Goal: Task Accomplishment & Management: Use online tool/utility

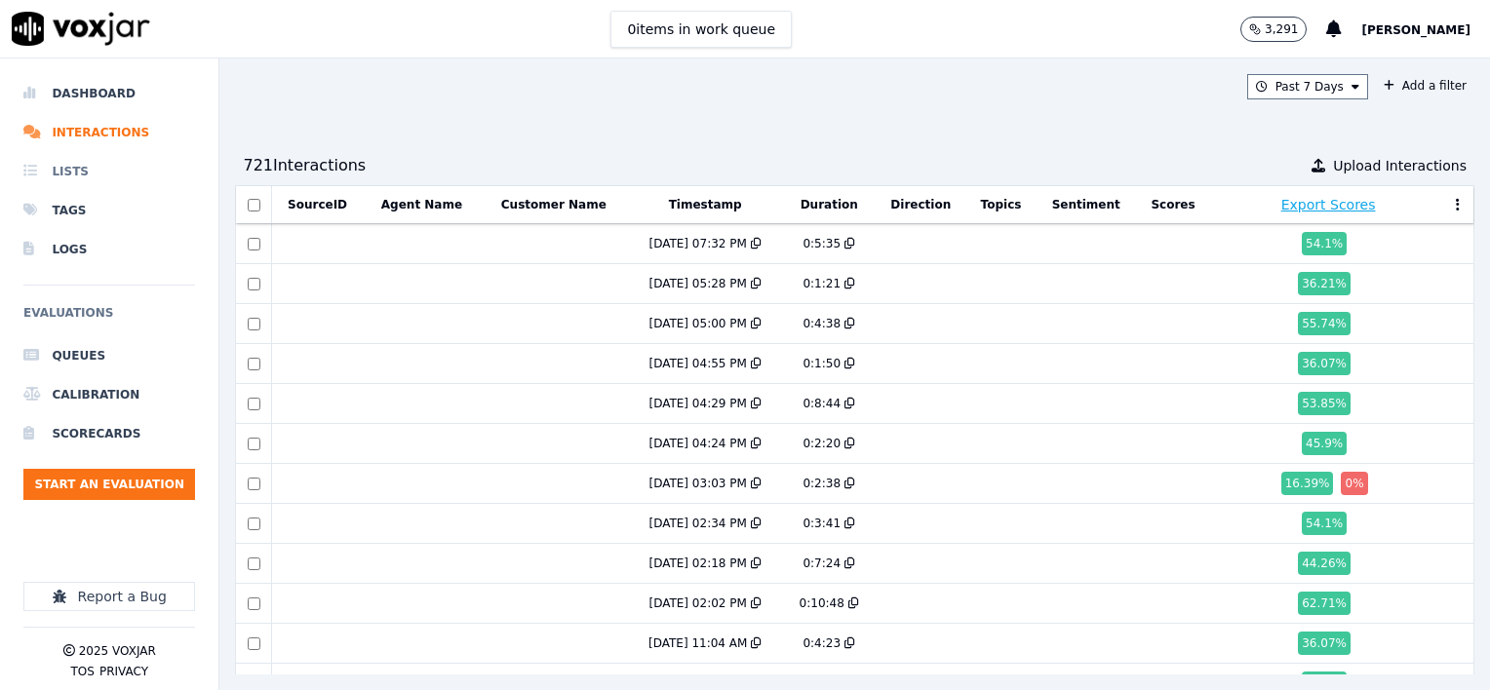
scroll to position [803, 0]
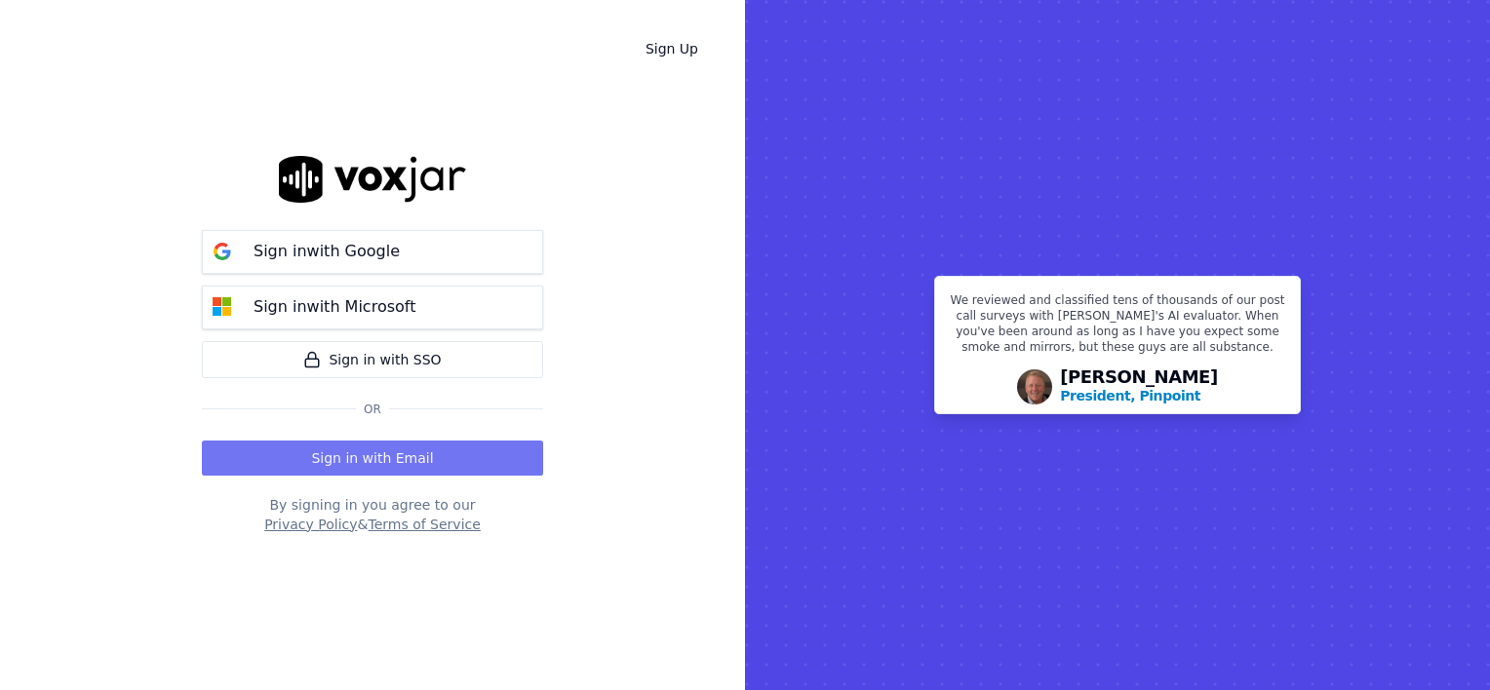
click at [356, 449] on button "Sign in with Email" at bounding box center [372, 458] width 341 height 35
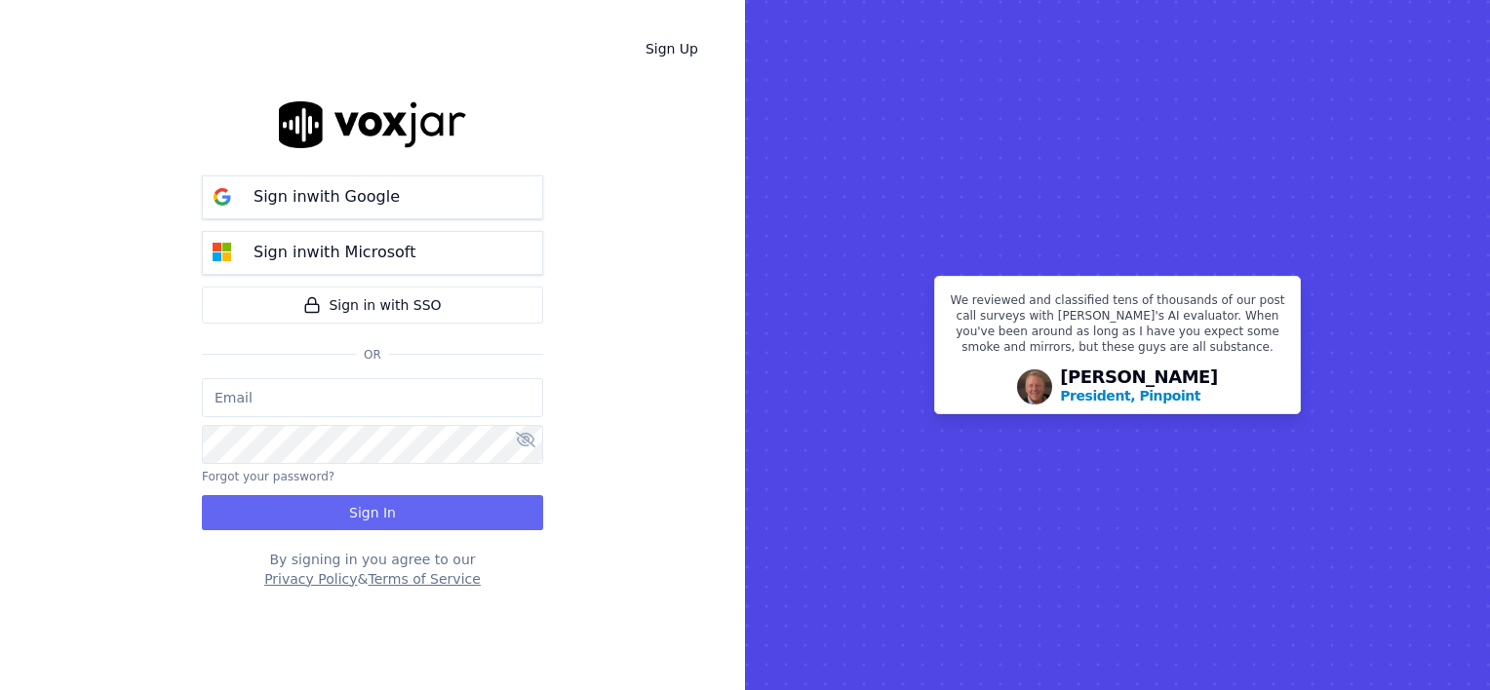
type input "wendy@deadringers.co"
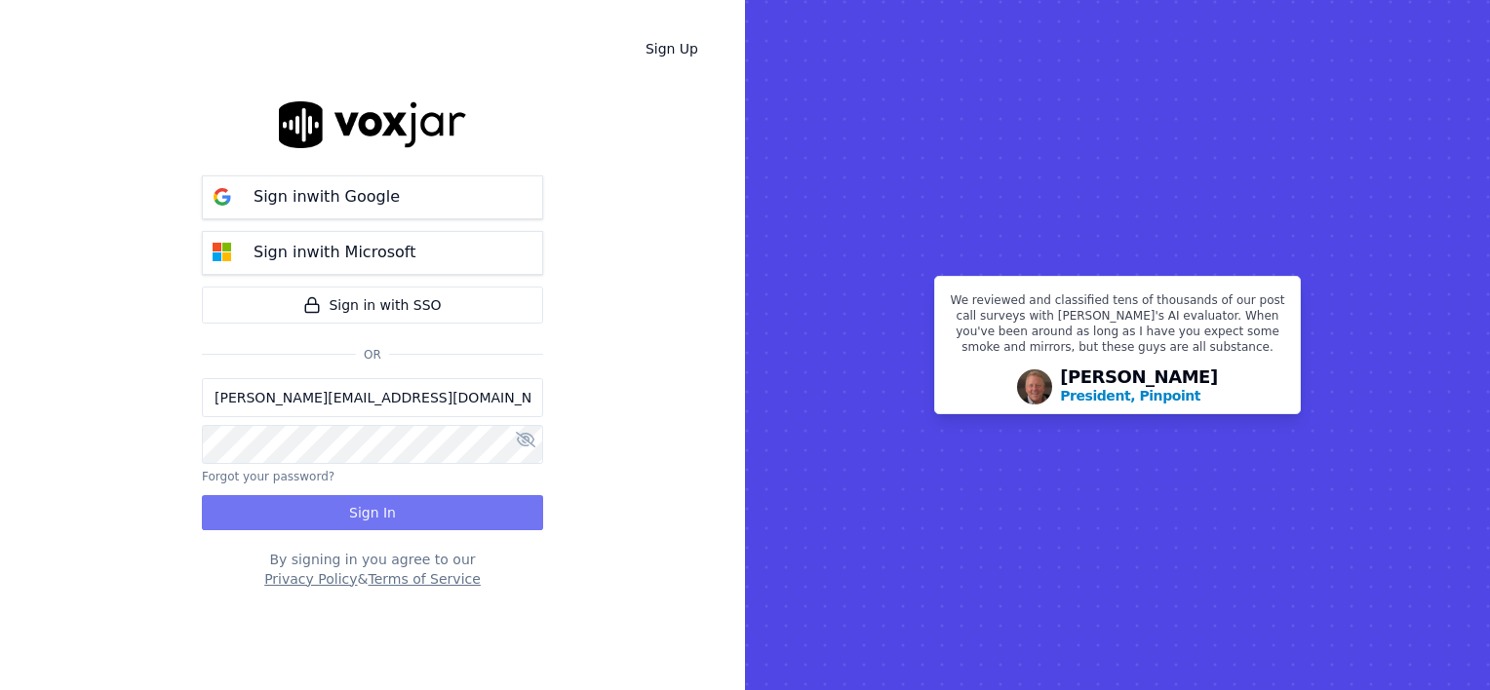
click at [353, 515] on button "Sign In" at bounding box center [372, 512] width 341 height 35
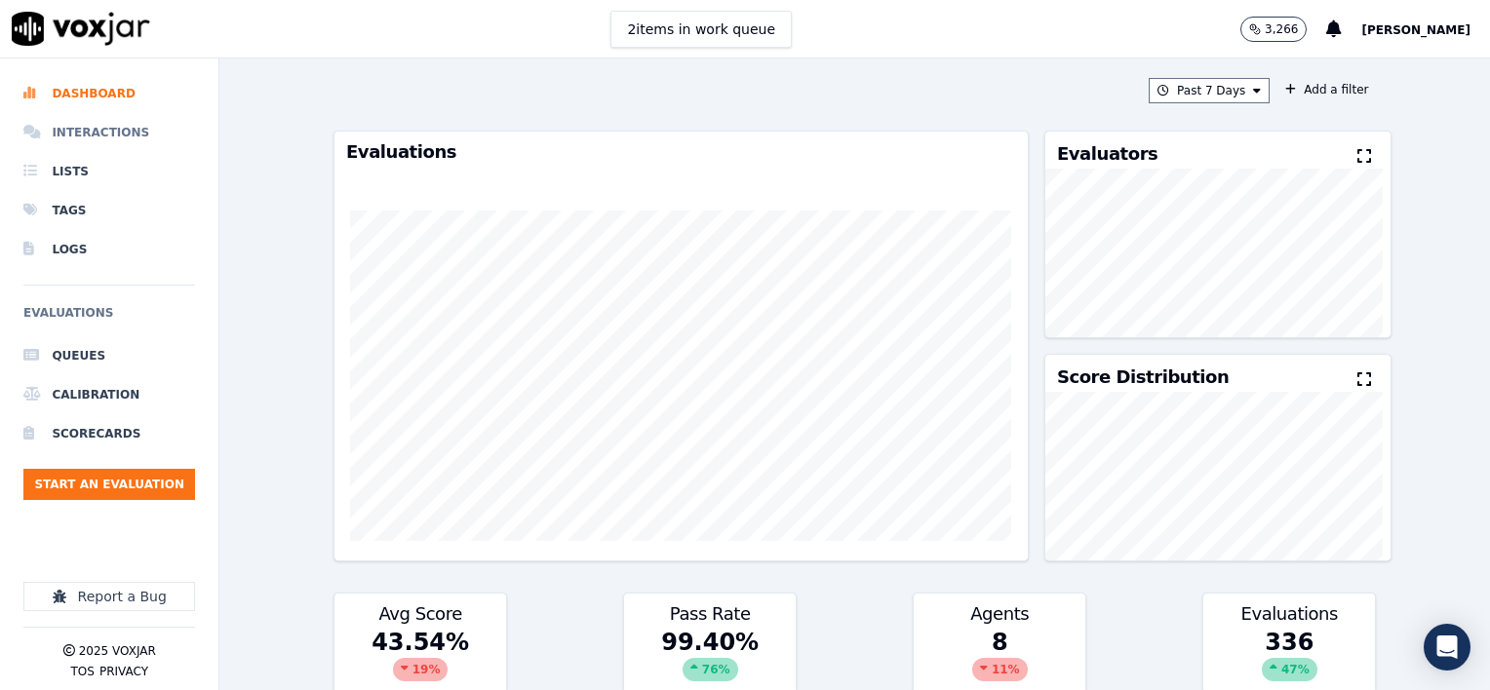
click at [101, 129] on li "Interactions" at bounding box center [109, 132] width 172 height 39
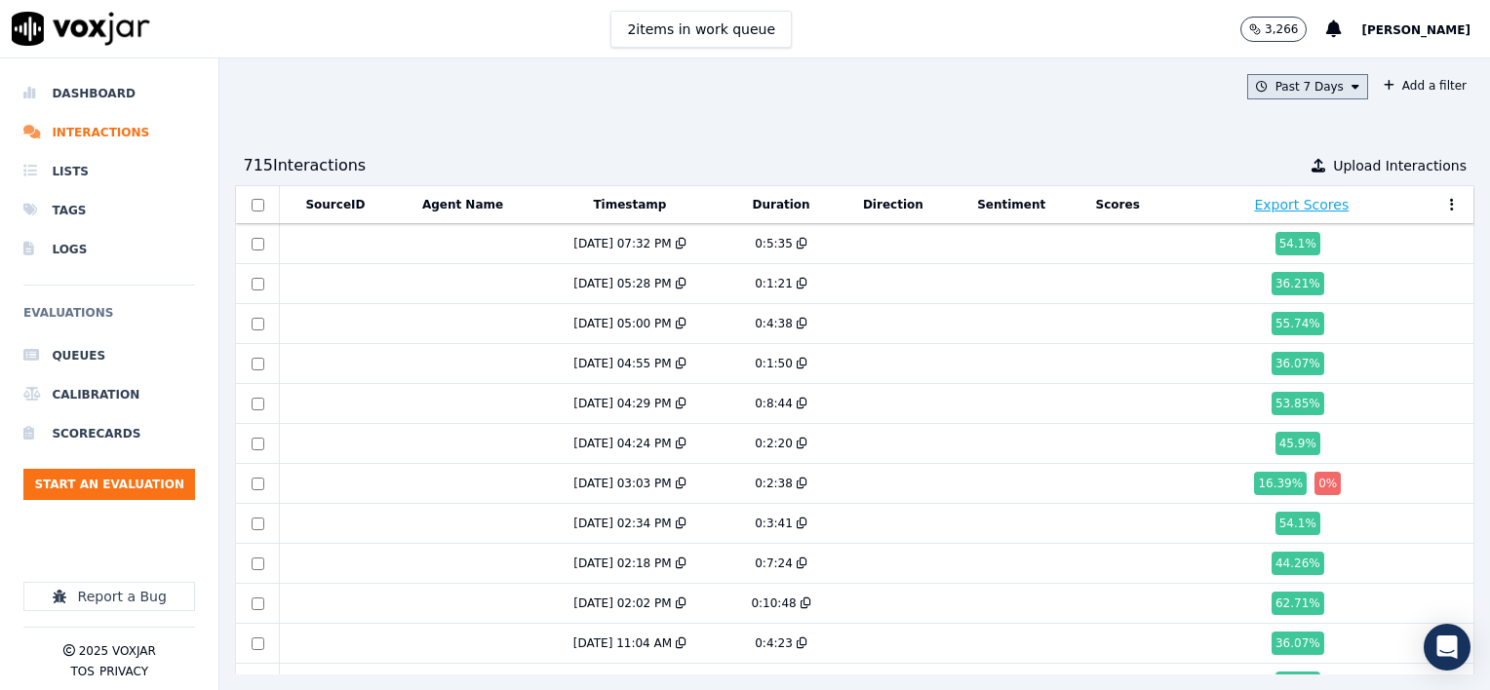
click at [1352, 89] on icon at bounding box center [1356, 87] width 8 height 12
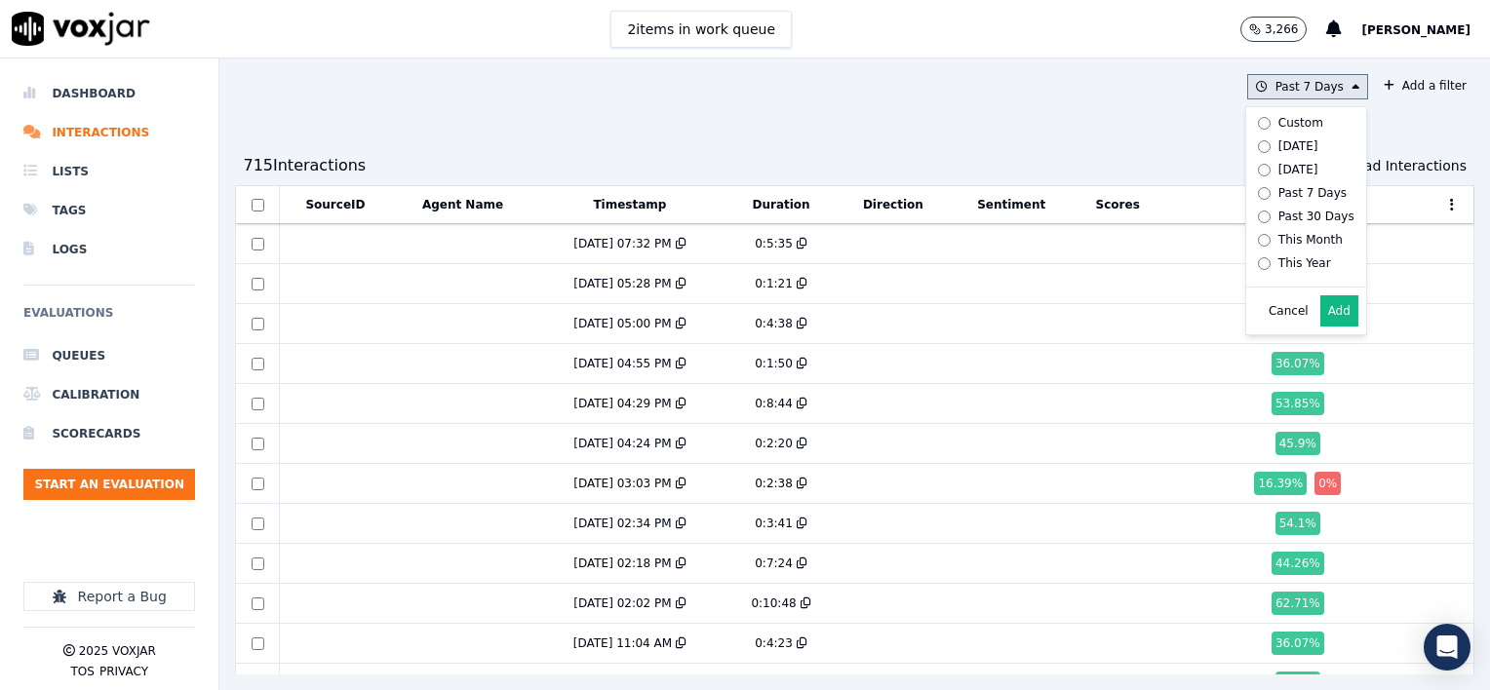
click at [1321, 326] on button "Add" at bounding box center [1340, 311] width 38 height 31
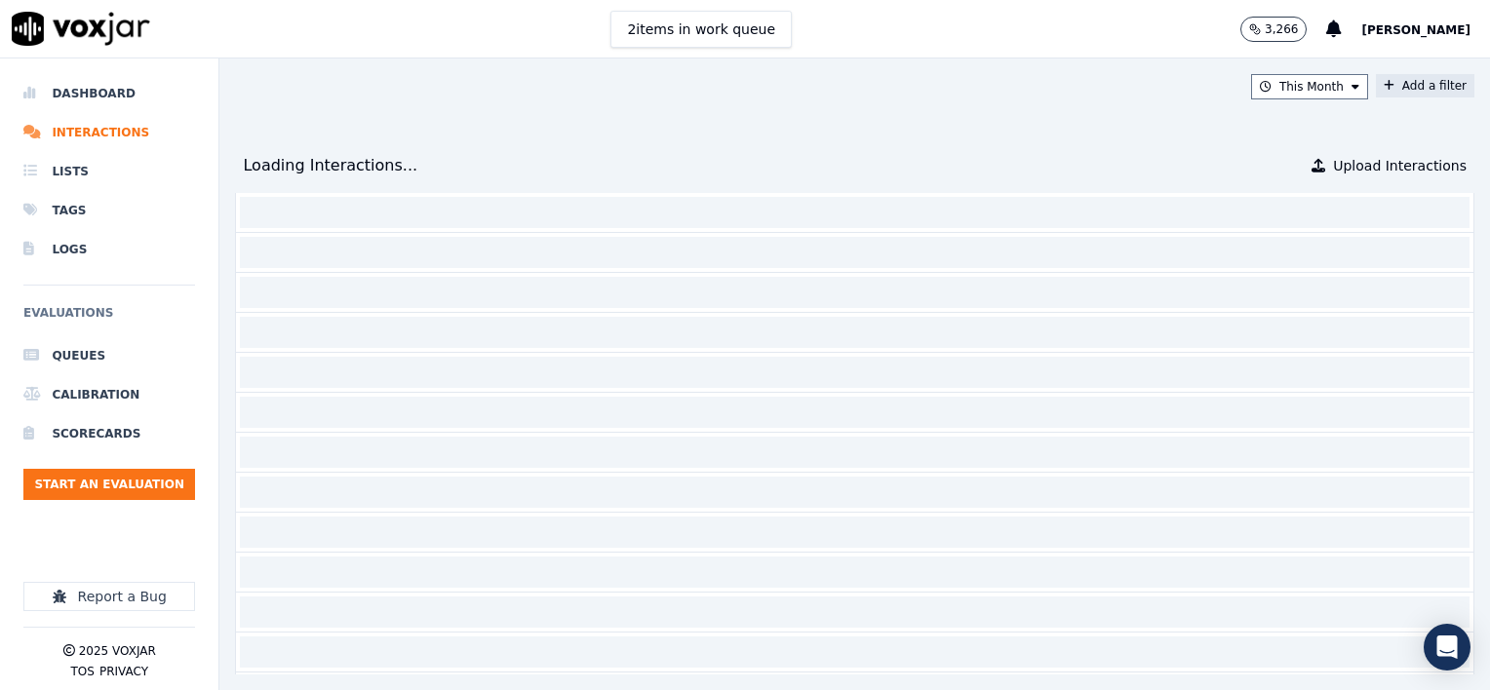
click at [1385, 82] on button "Add a filter" at bounding box center [1425, 85] width 99 height 23
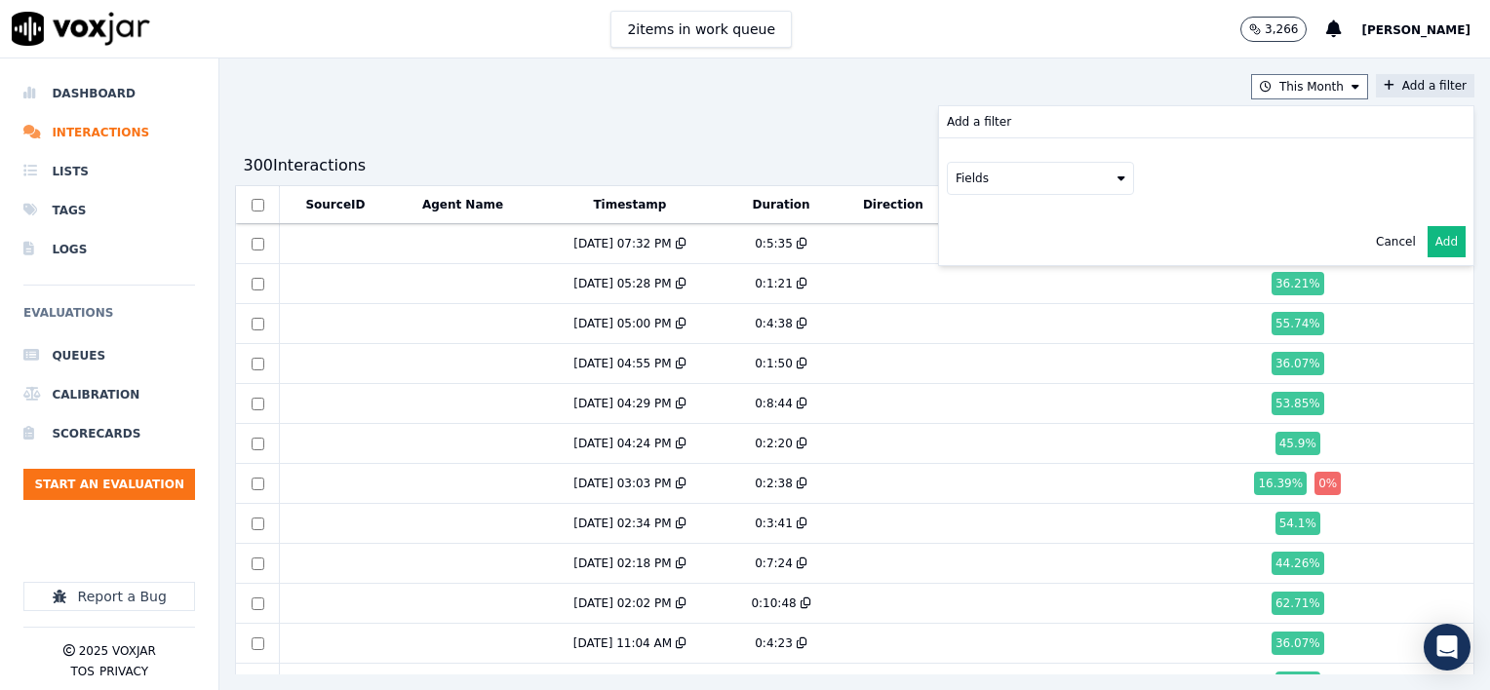
click at [1083, 178] on button "Fields" at bounding box center [1040, 178] width 187 height 33
click at [1175, 179] on button at bounding box center [1282, 176] width 281 height 29
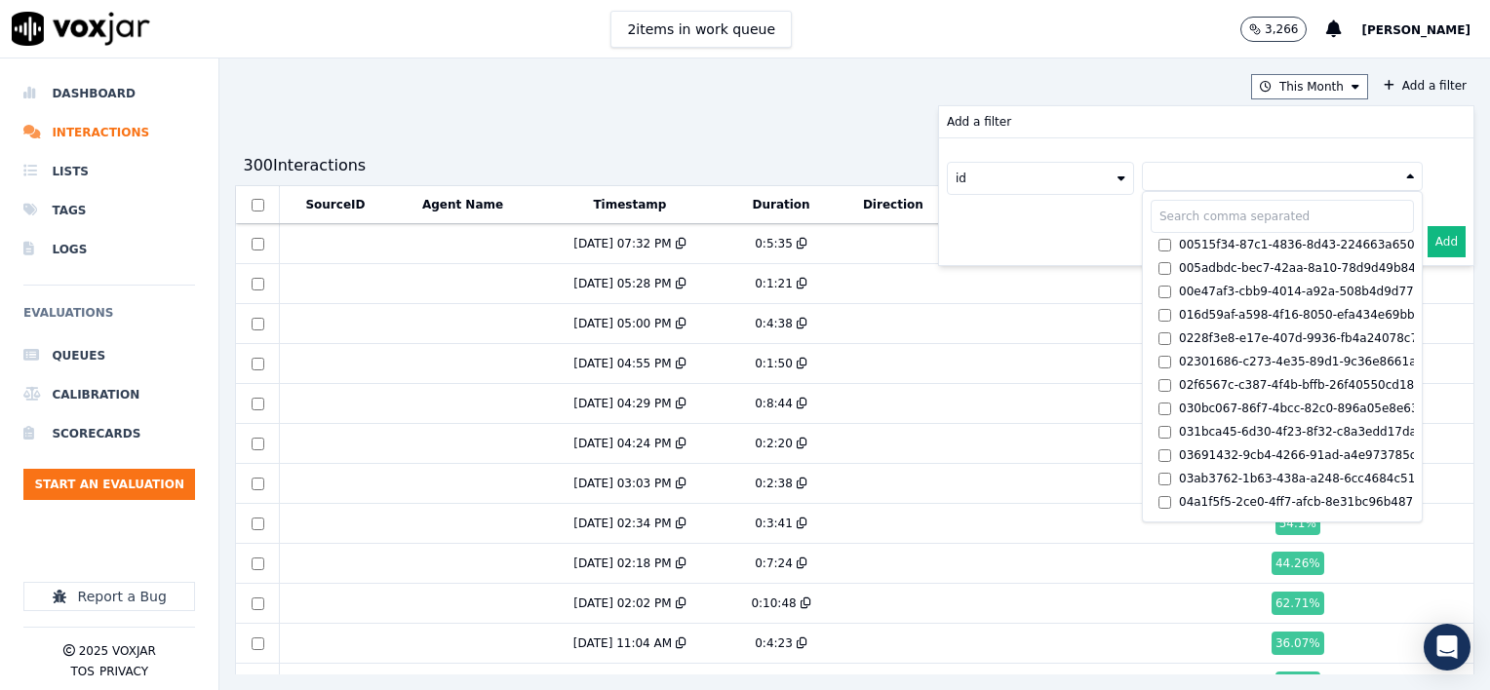
click at [1118, 178] on icon at bounding box center [1122, 179] width 8 height 12
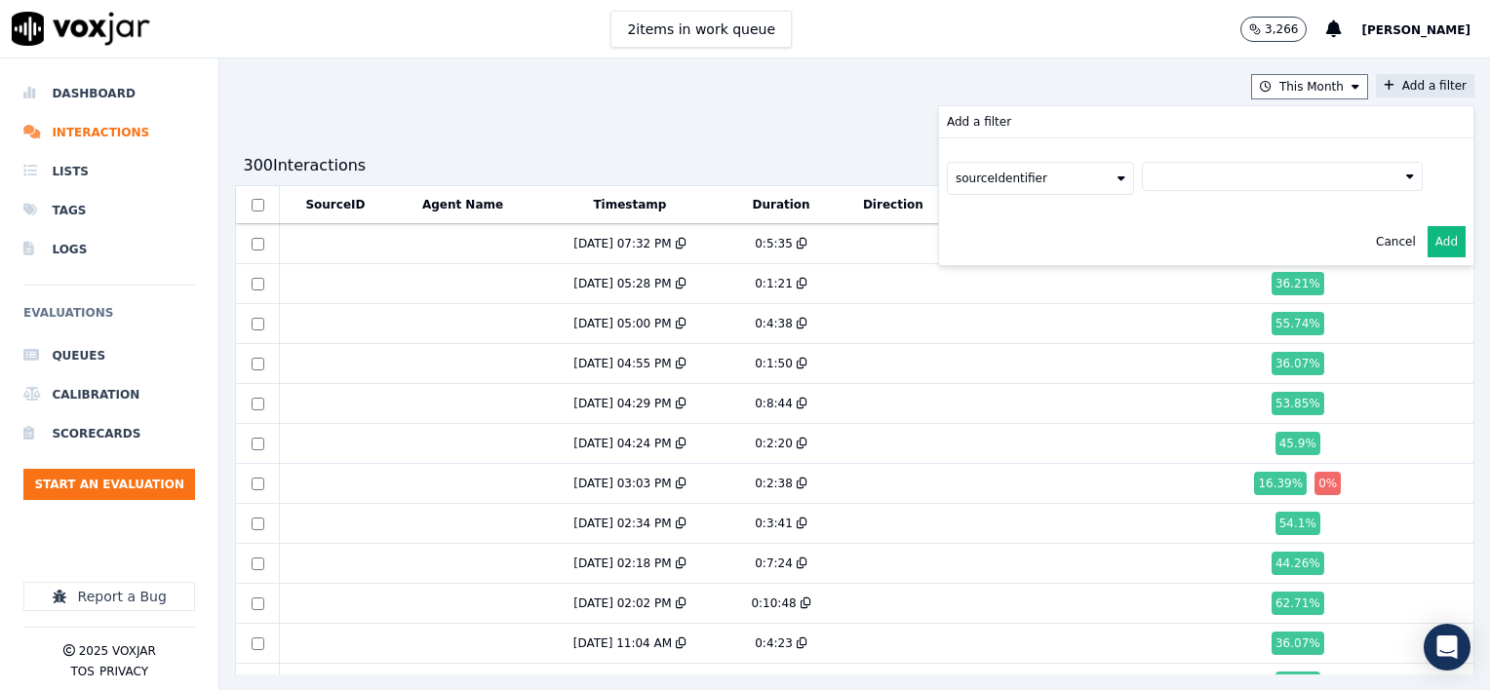
click at [1186, 177] on button at bounding box center [1282, 176] width 281 height 29
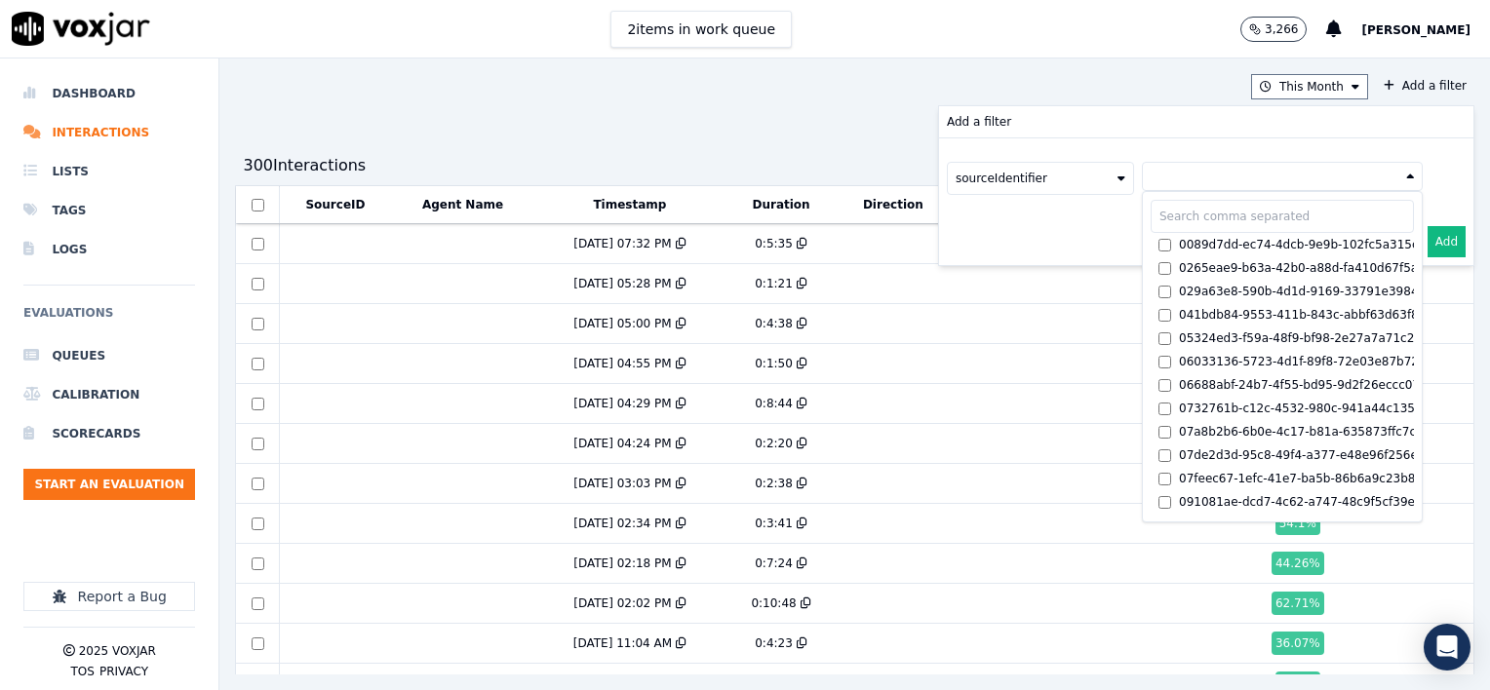
click at [1118, 176] on icon at bounding box center [1122, 179] width 8 height 12
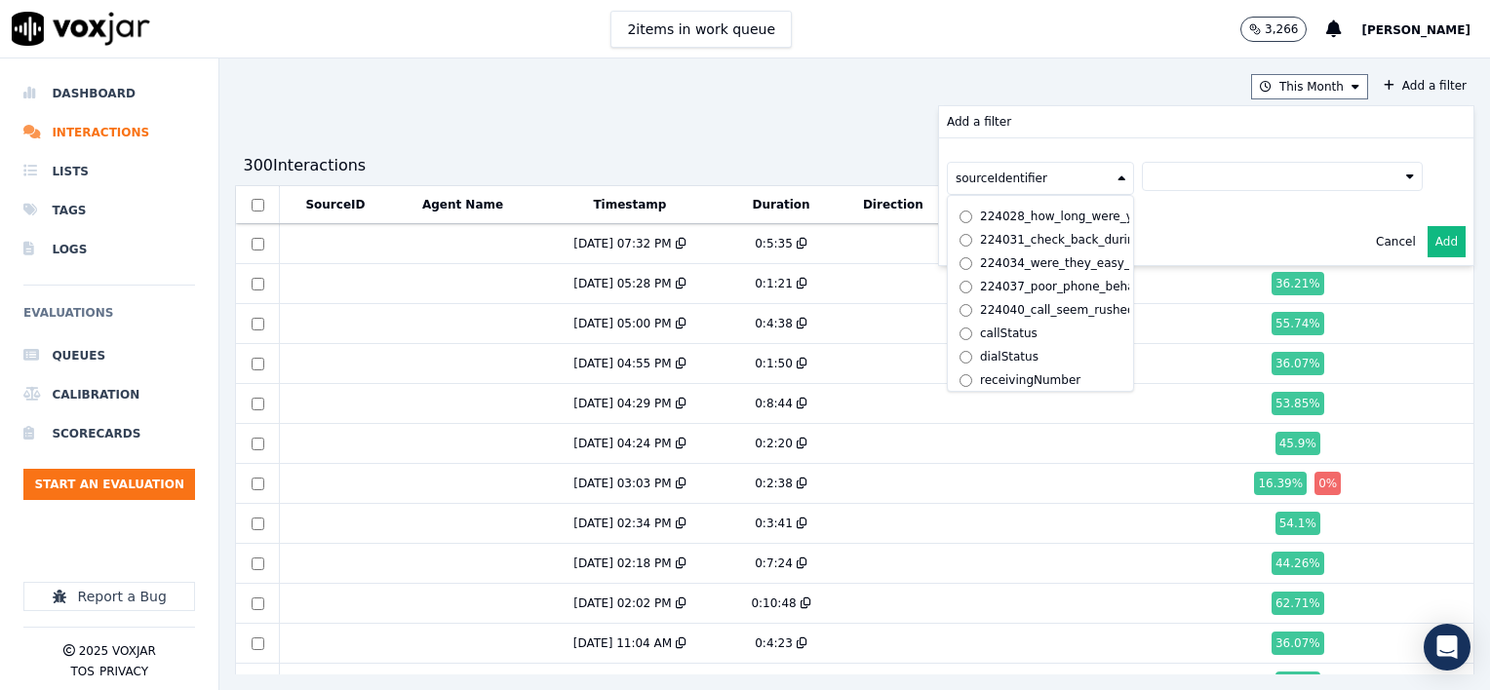
scroll to position [1302, 0]
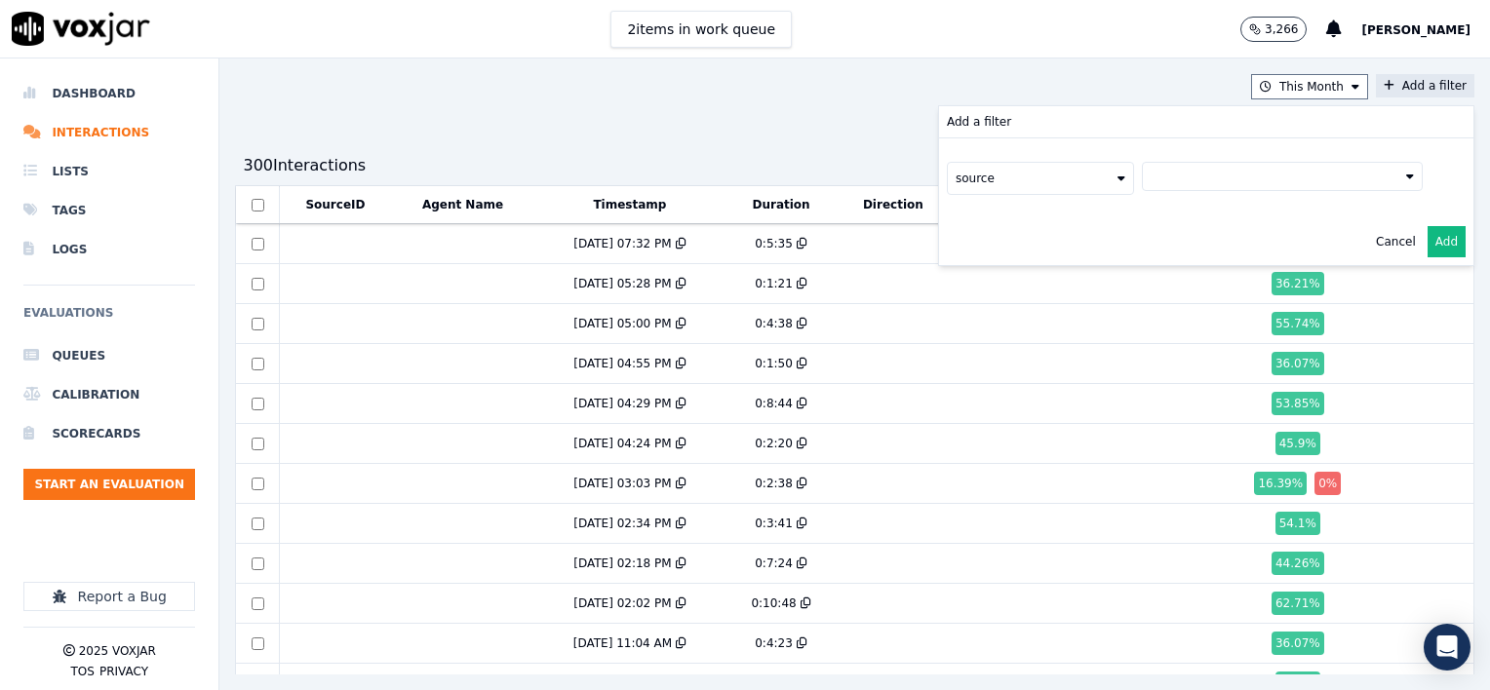
click at [1142, 176] on button at bounding box center [1282, 176] width 281 height 29
click at [1017, 175] on button "source" at bounding box center [1040, 178] width 187 height 33
click at [786, 105] on div "This Month Add a filter Add a filter source id direction sourceIdentifier sourc…" at bounding box center [854, 375] width 1271 height 632
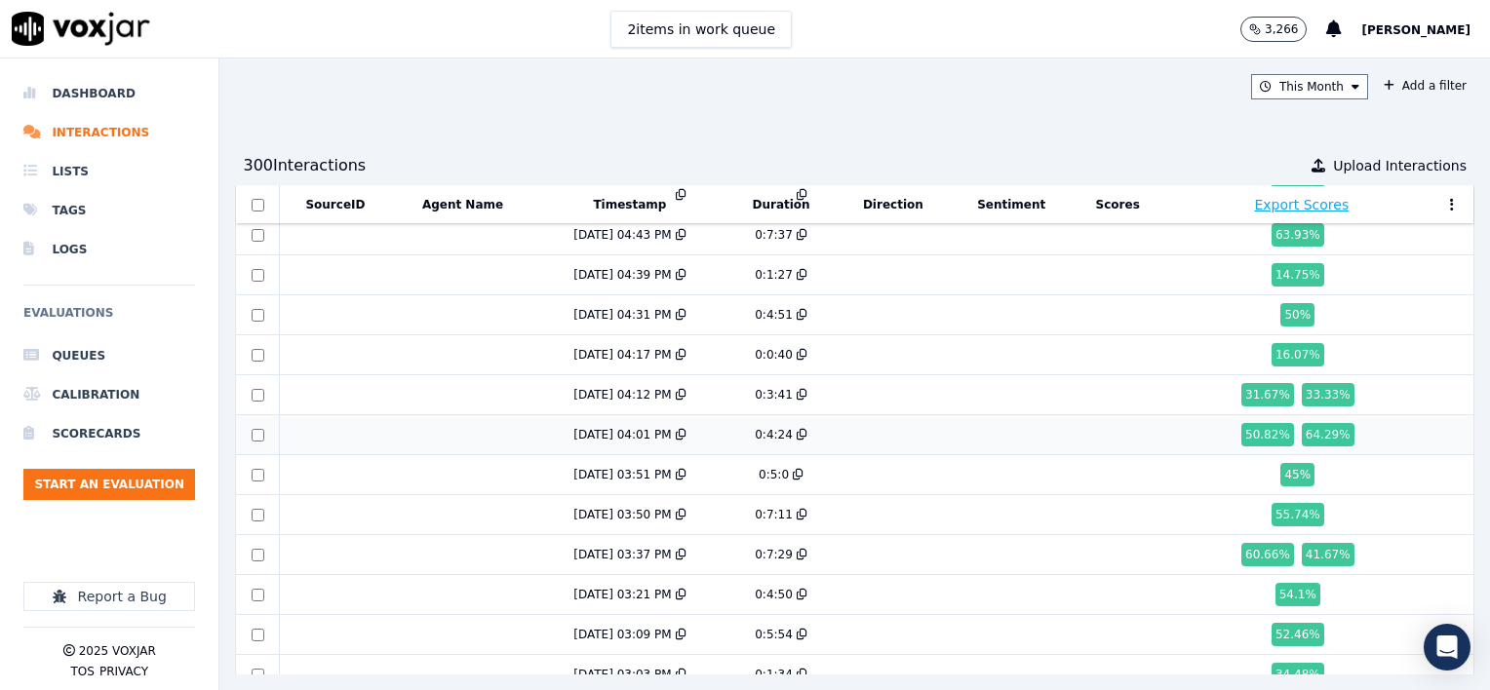
scroll to position [803, 0]
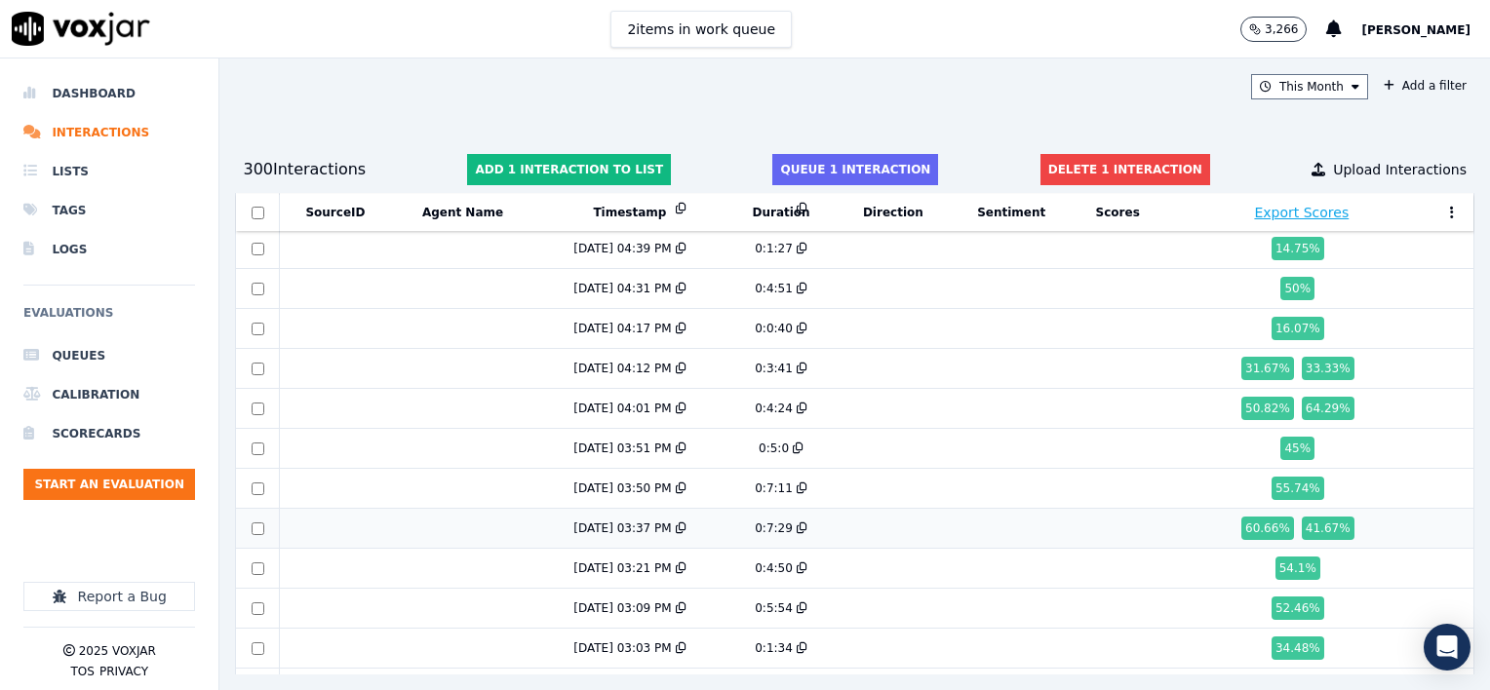
click at [343, 526] on td at bounding box center [335, 529] width 112 height 40
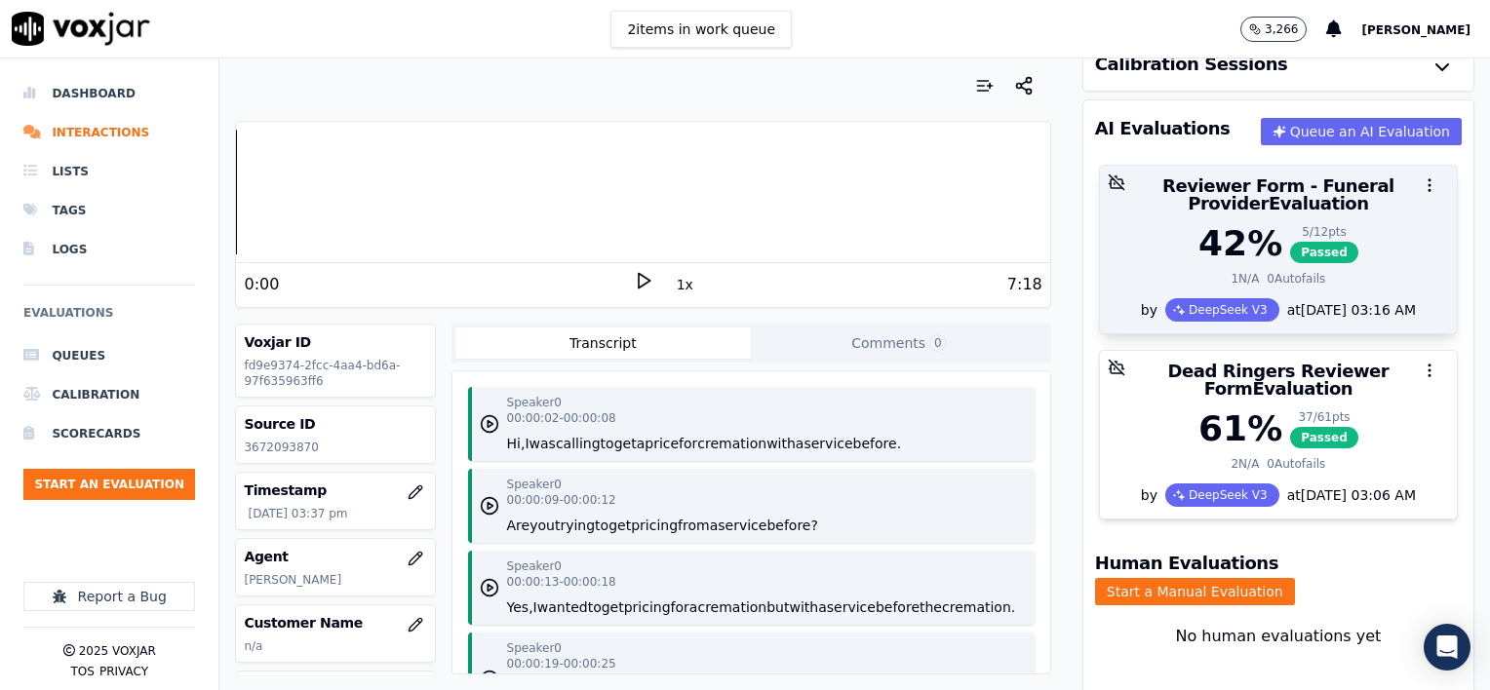
scroll to position [195, 0]
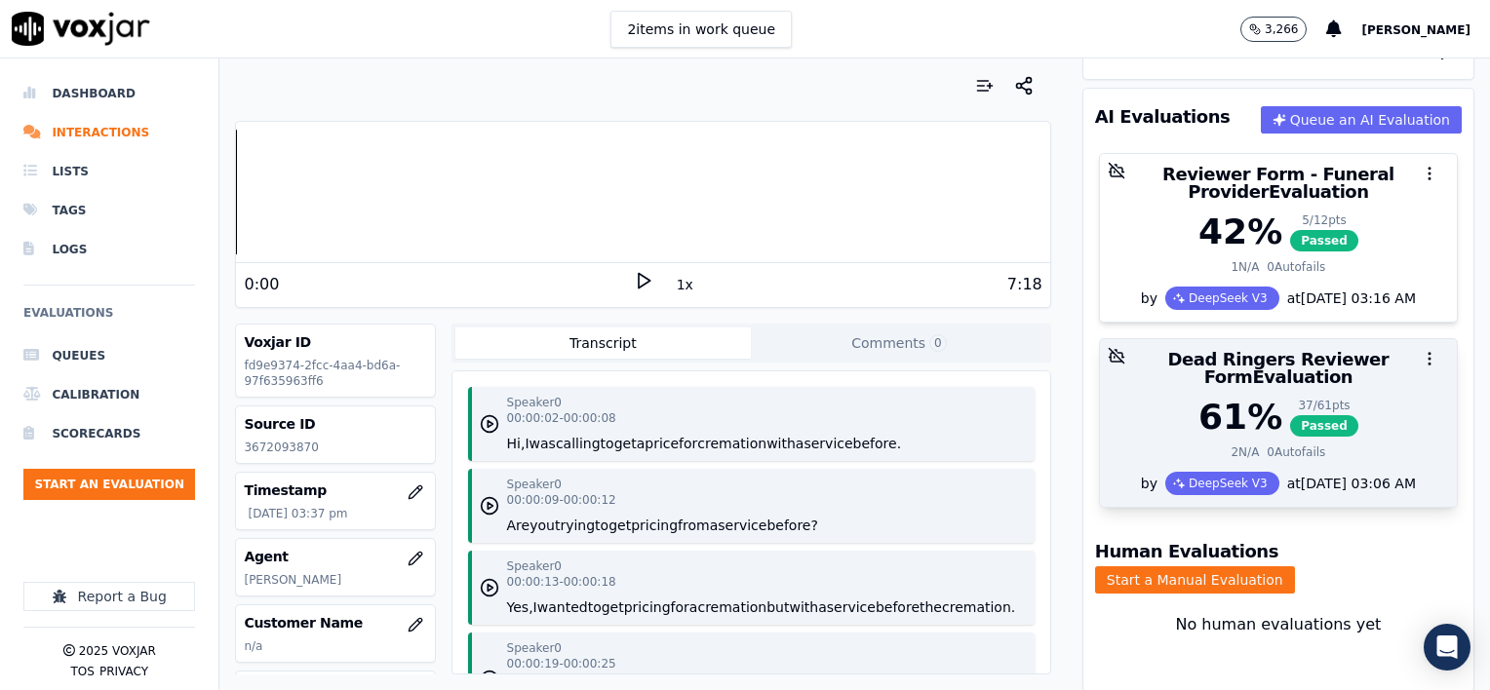
click at [1348, 398] on div "61 % 37 / 61 pts Passed" at bounding box center [1279, 417] width 334 height 39
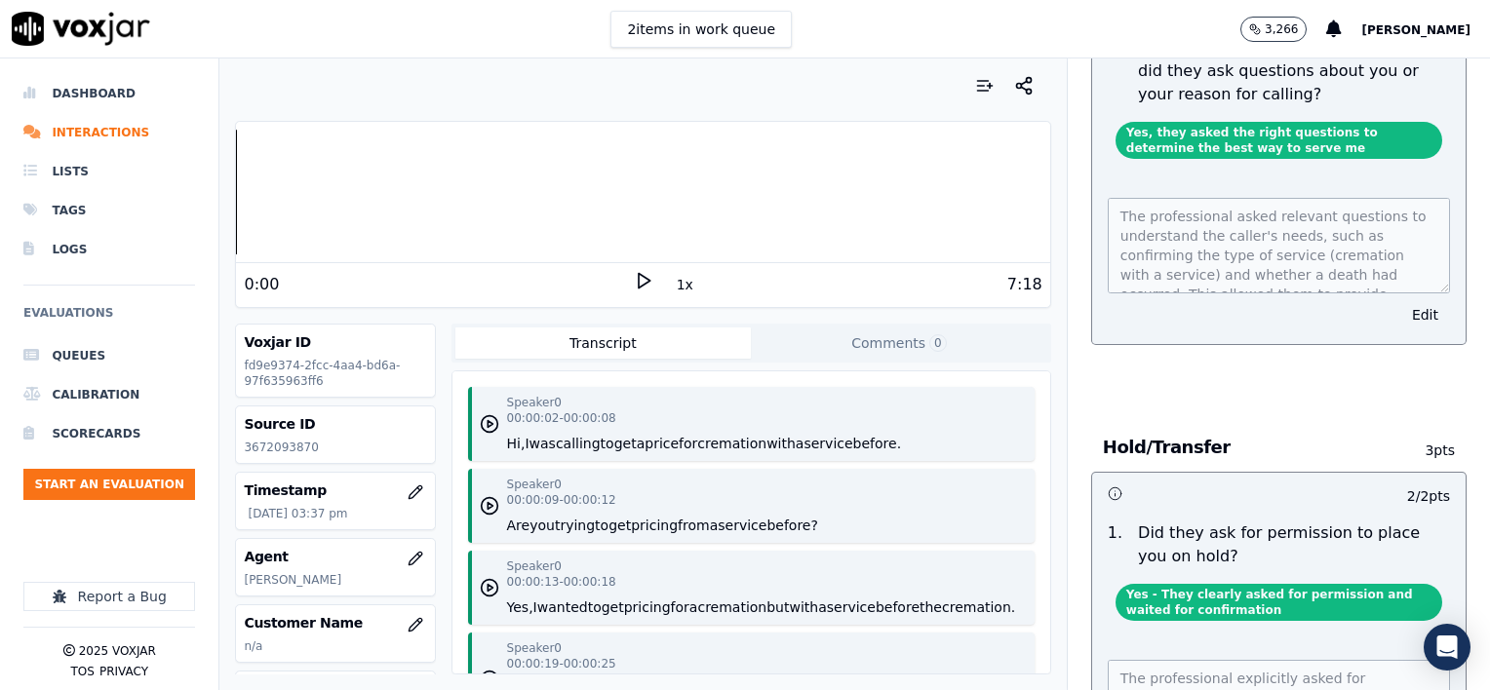
scroll to position [0, 0]
